Goal: Task Accomplishment & Management: Use online tool/utility

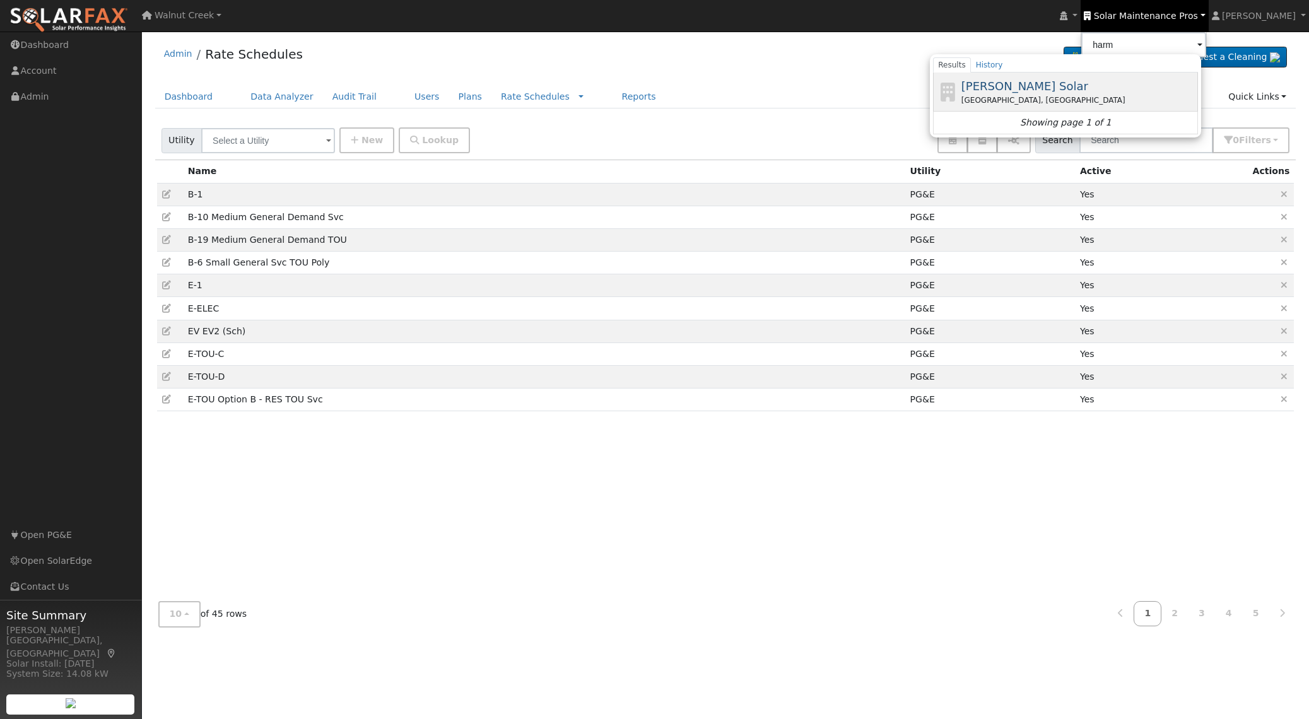
click at [1038, 101] on div "[GEOGRAPHIC_DATA], [GEOGRAPHIC_DATA]" at bounding box center [1078, 100] width 234 height 11
type input "[PERSON_NAME] Solar"
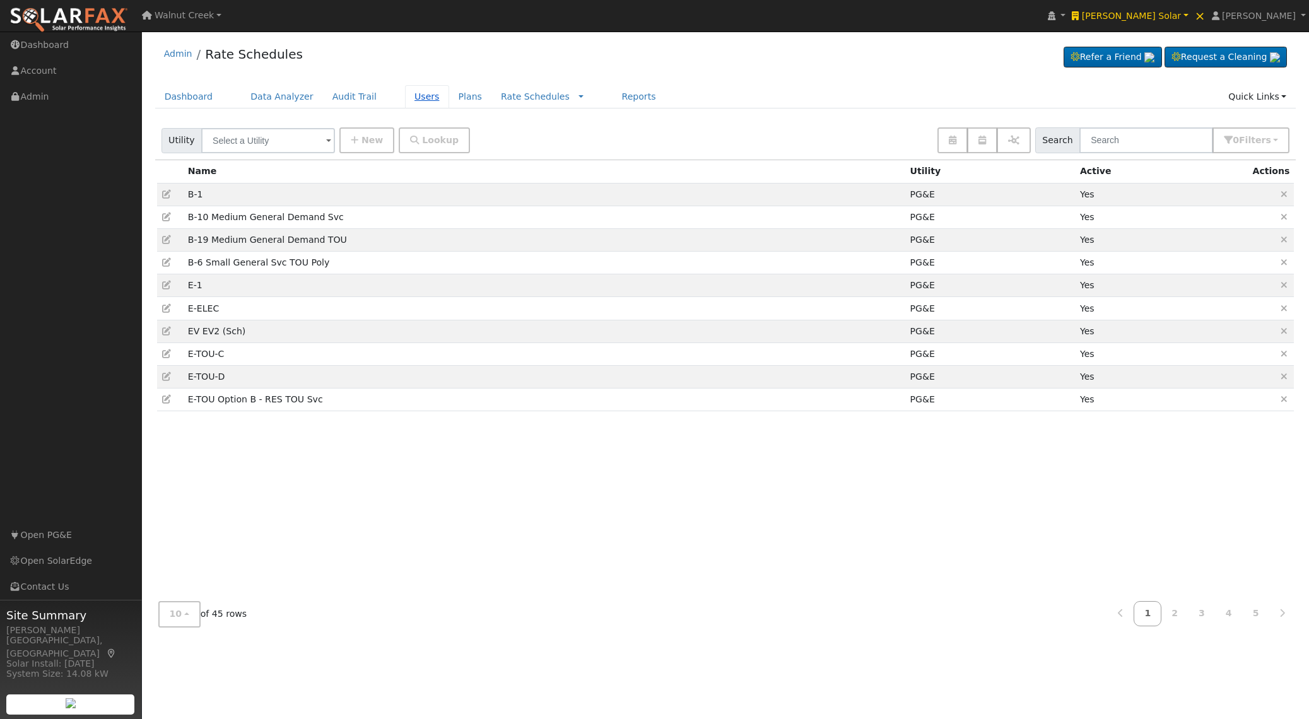
click at [423, 103] on link "Users" at bounding box center [427, 96] width 44 height 23
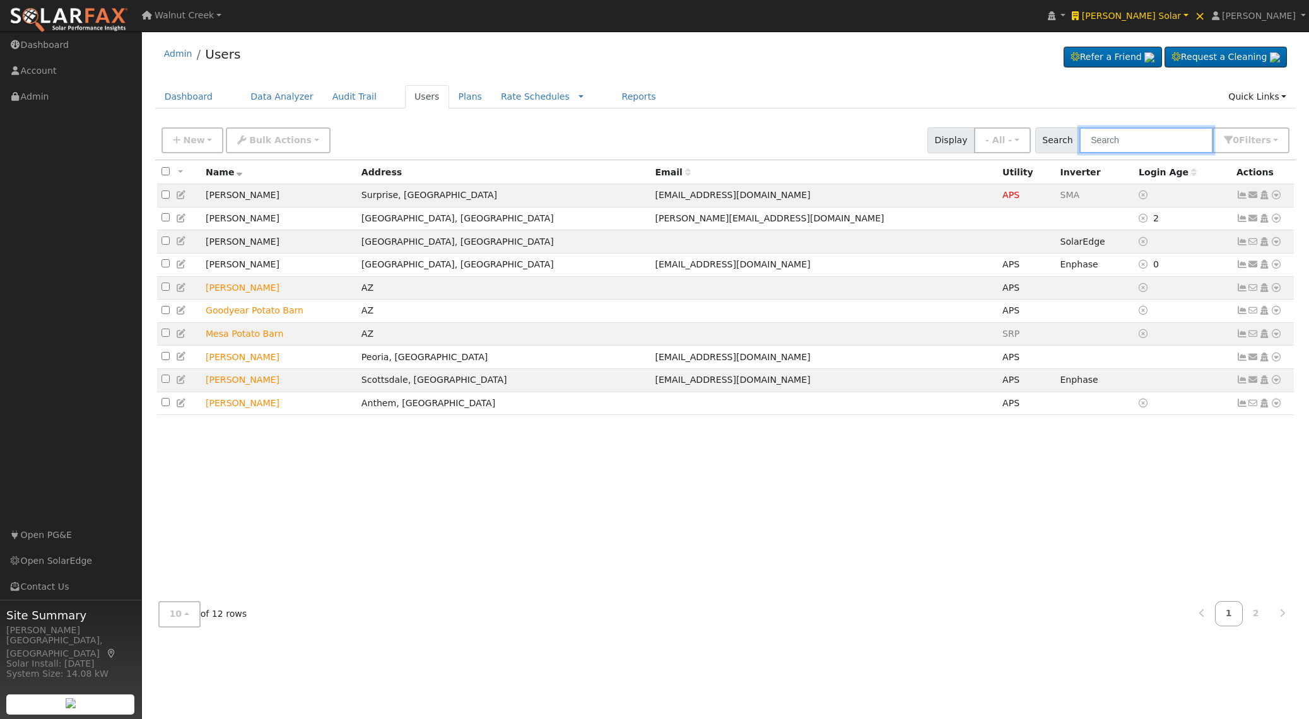
click at [1106, 138] on input "text" at bounding box center [1146, 140] width 134 height 26
paste input "Kevin King"
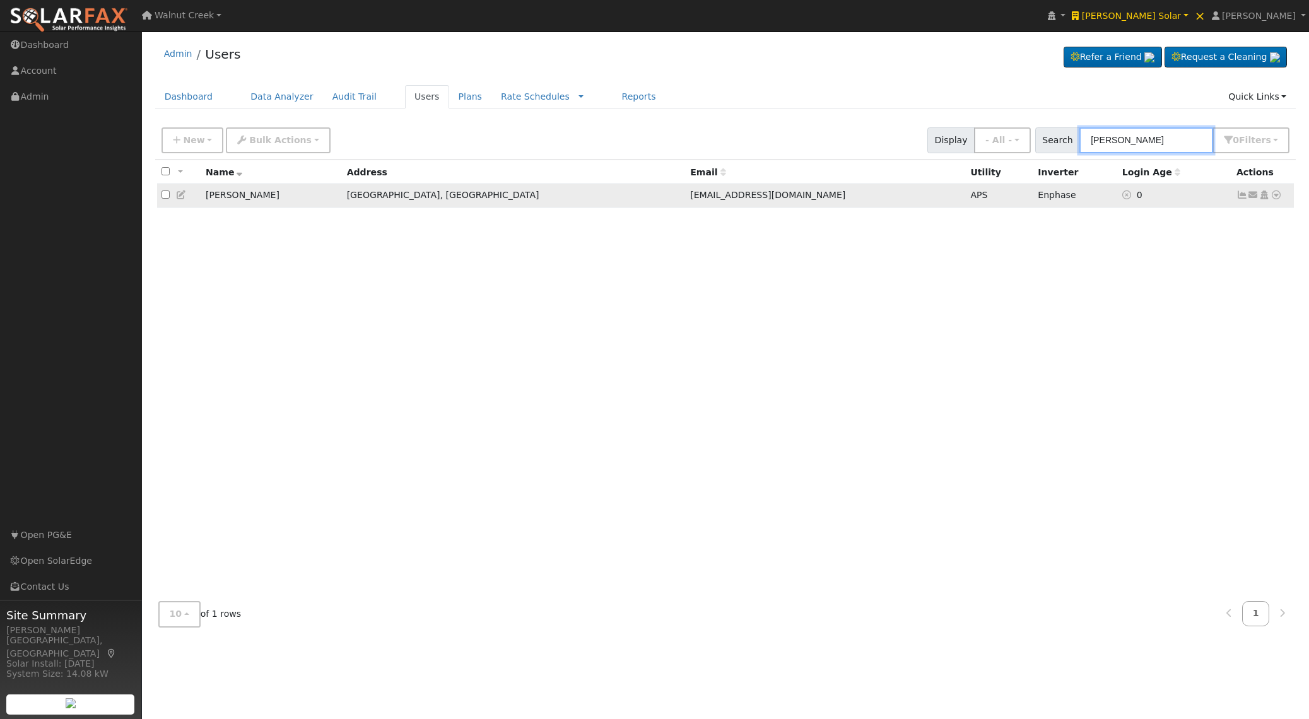
type input "Kevin King"
click at [1272, 194] on icon at bounding box center [1275, 195] width 11 height 9
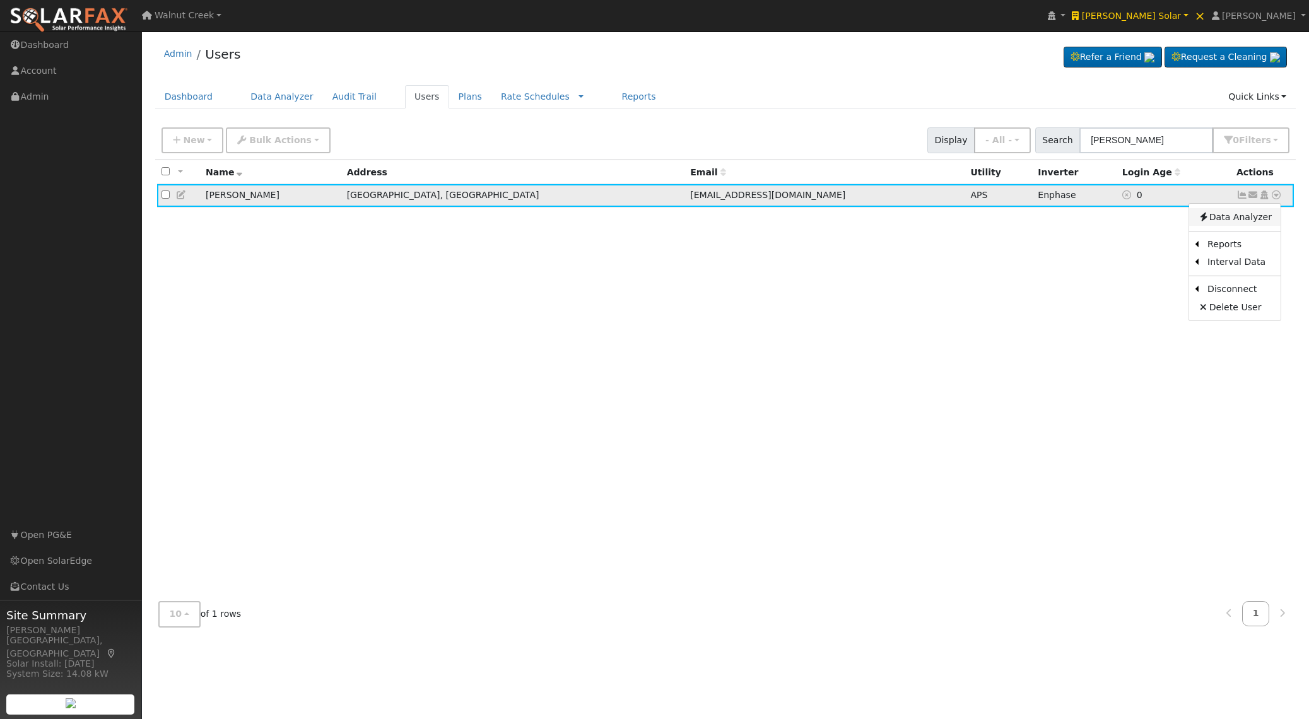
click at [1269, 214] on link "Data Analyzer" at bounding box center [1234, 217] width 91 height 18
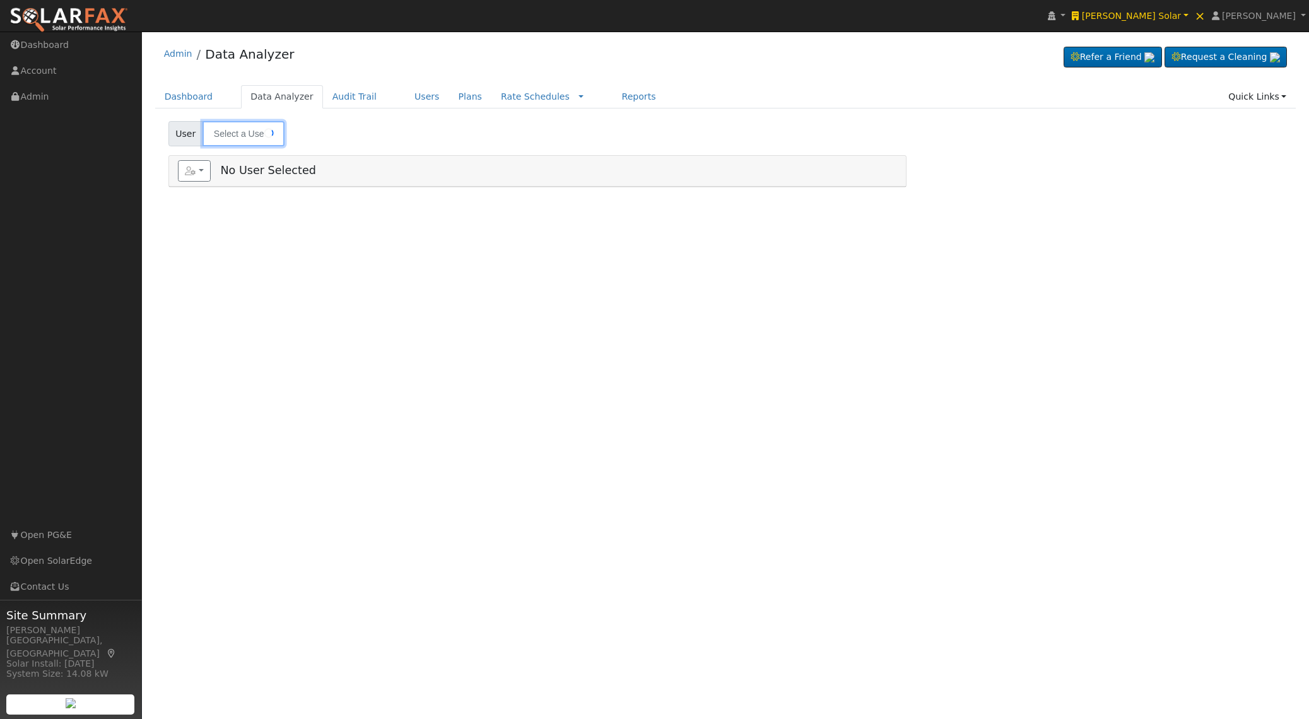
type input "[PERSON_NAME]"
